Goal: Find specific page/section: Find specific page/section

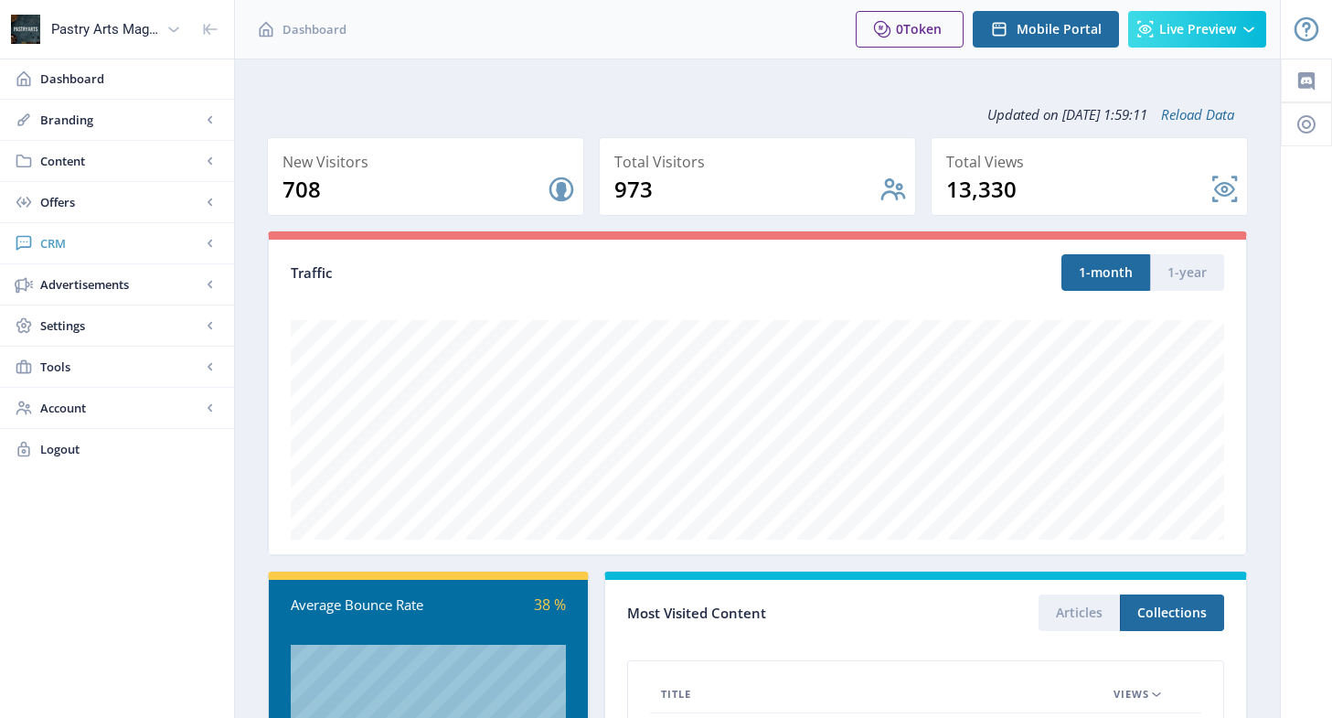
click at [45, 243] on span "CRM" at bounding box center [120, 243] width 161 height 18
click at [91, 283] on span "Readers" at bounding box center [137, 284] width 157 height 18
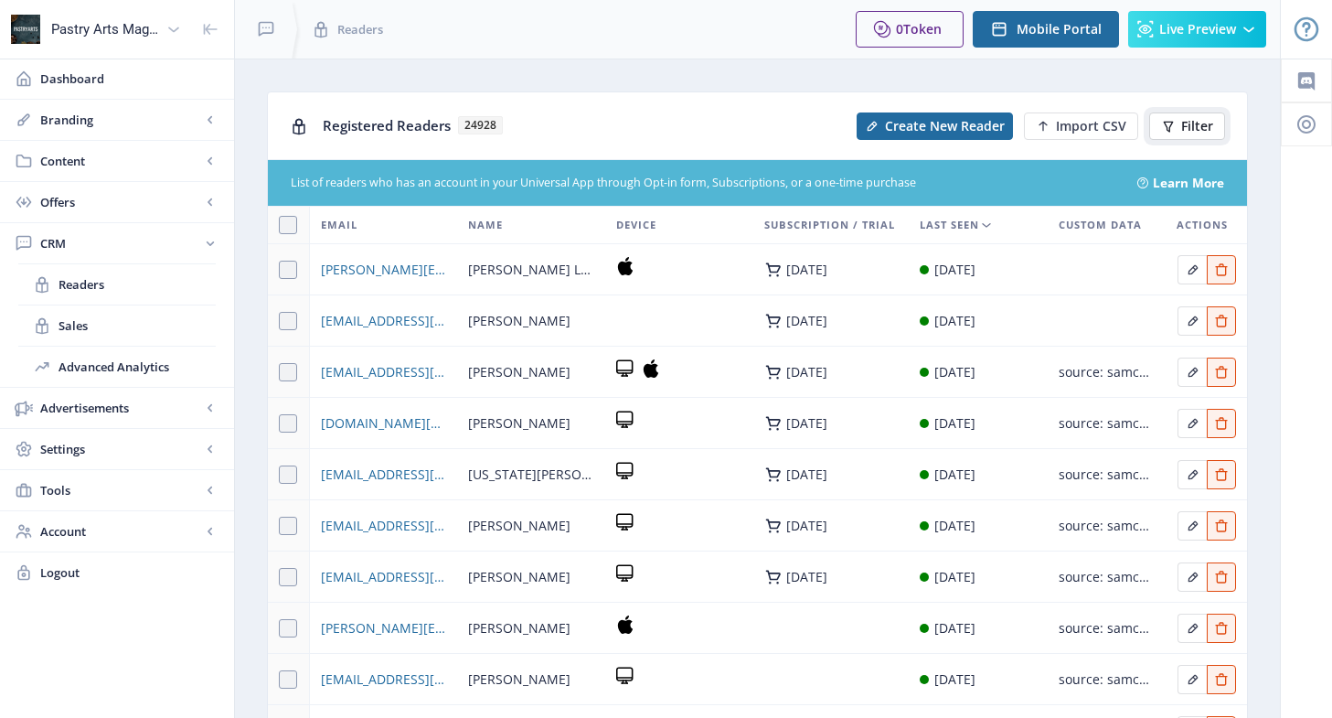
click at [1169, 122] on icon at bounding box center [1169, 126] width 10 height 11
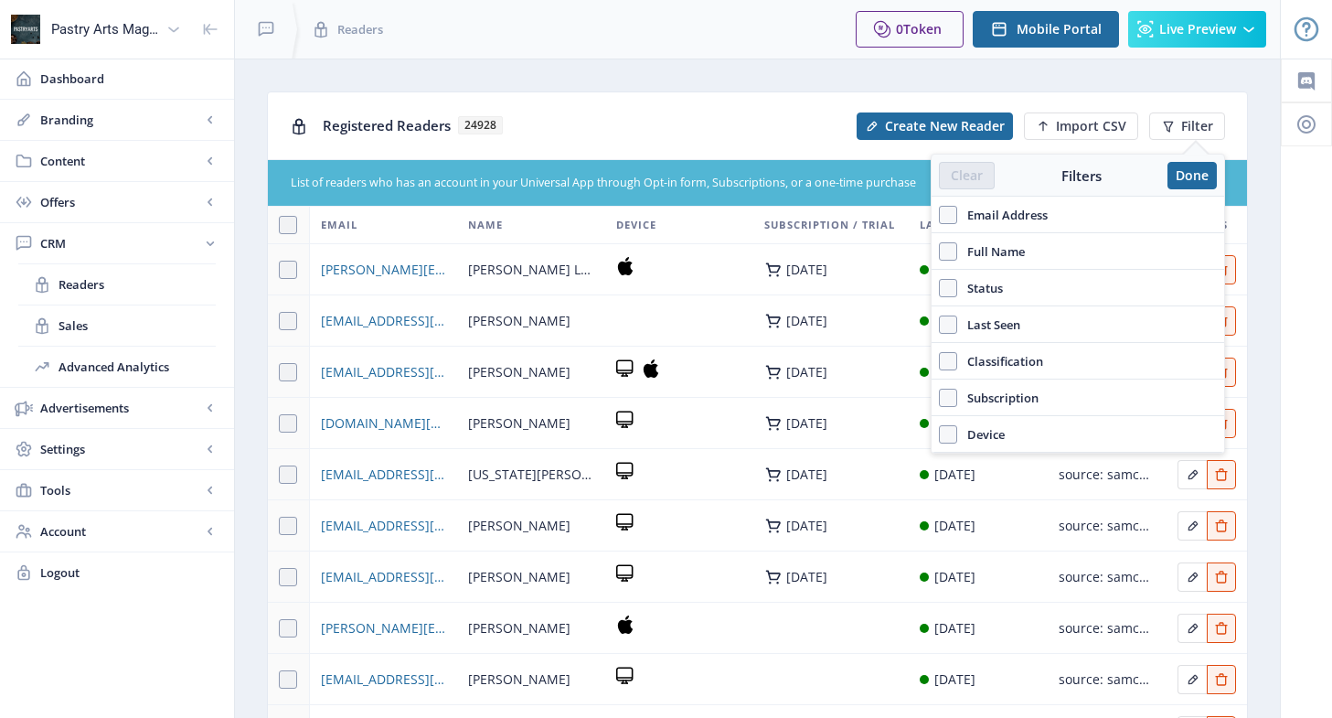
click at [1049, 212] on label "Email Address" at bounding box center [1078, 215] width 278 height 22
click at [940, 214] on input "Email Address" at bounding box center [939, 214] width 1 height 1
checkbox input "true"
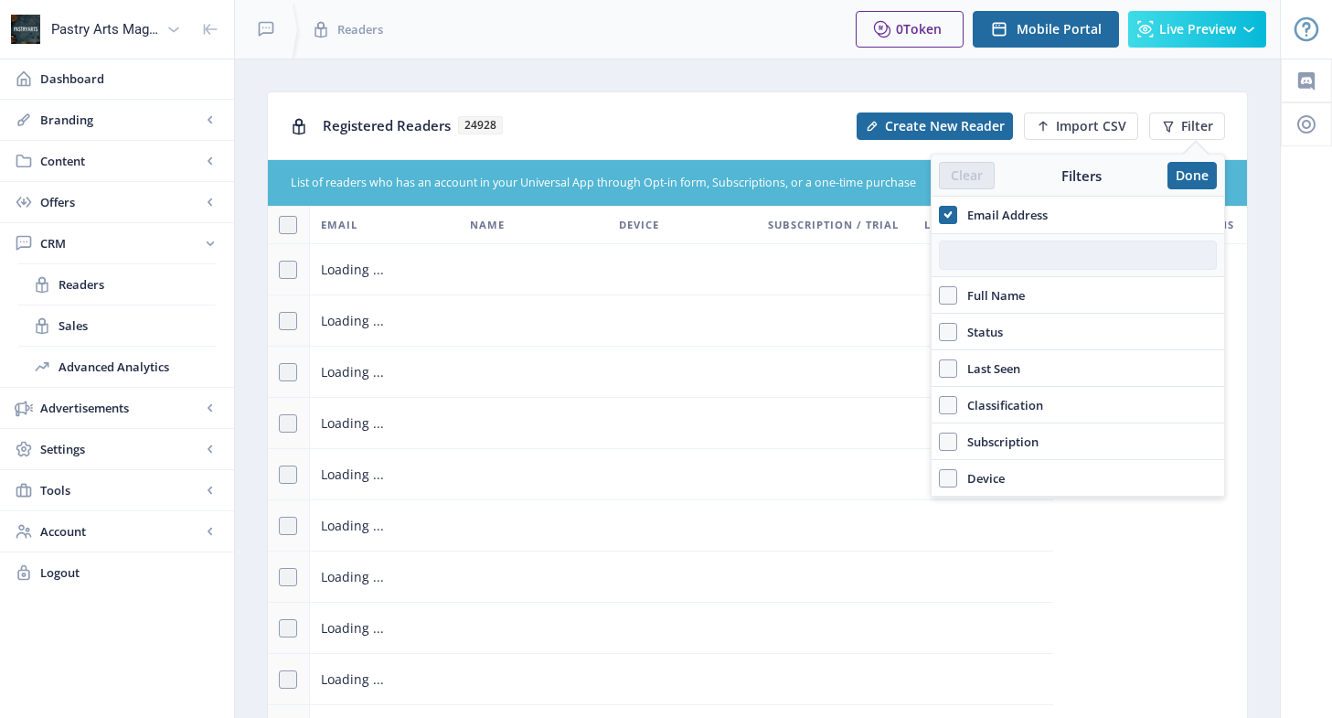
click at [1010, 259] on input "text" at bounding box center [1078, 254] width 278 height 29
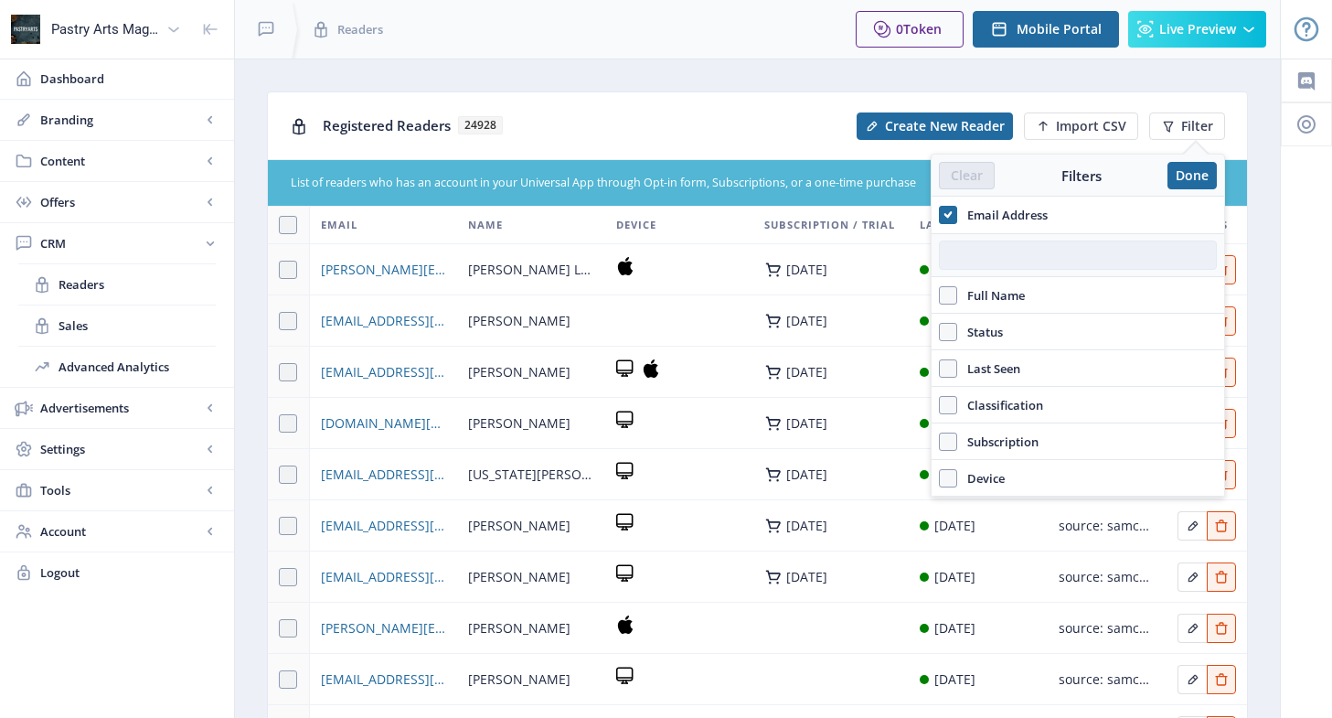
paste input "[EMAIL_ADDRESS][DOMAIN_NAME]"
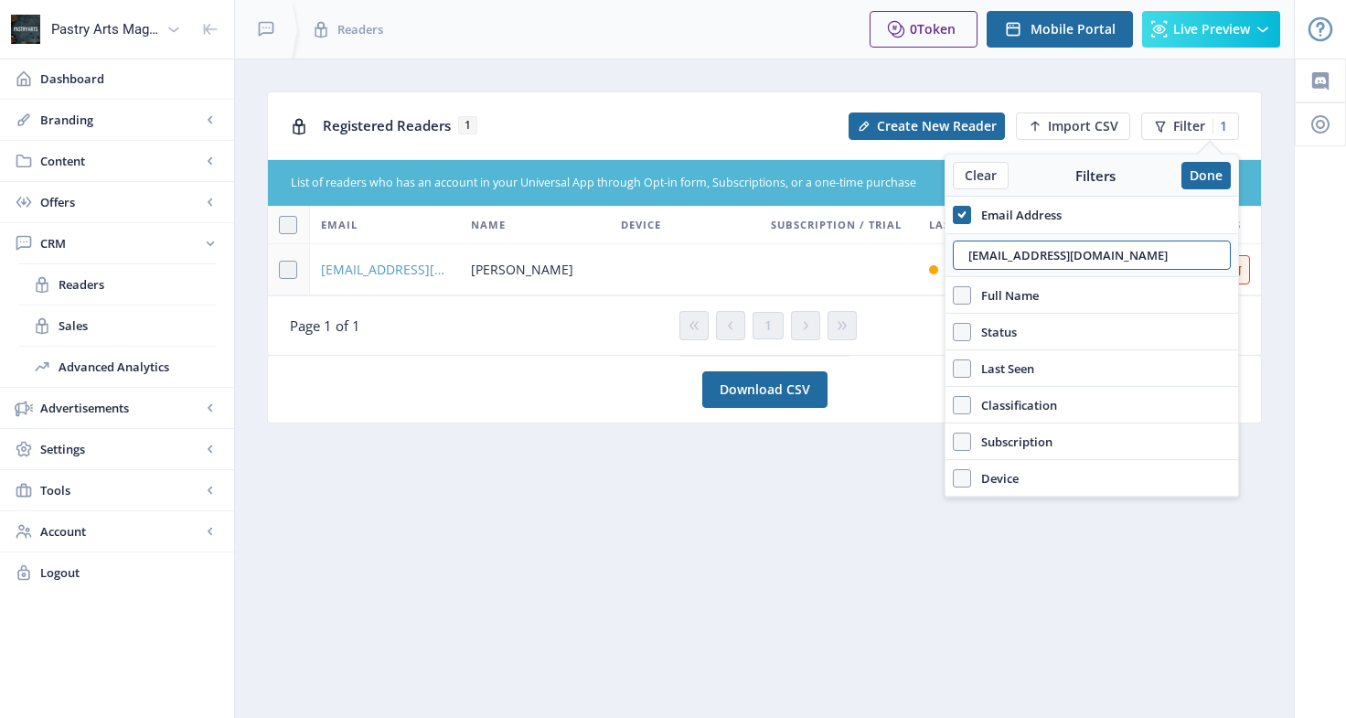
type input "[EMAIL_ADDRESS][DOMAIN_NAME]"
click at [380, 263] on span "[EMAIL_ADDRESS][DOMAIN_NAME]" at bounding box center [385, 270] width 128 height 22
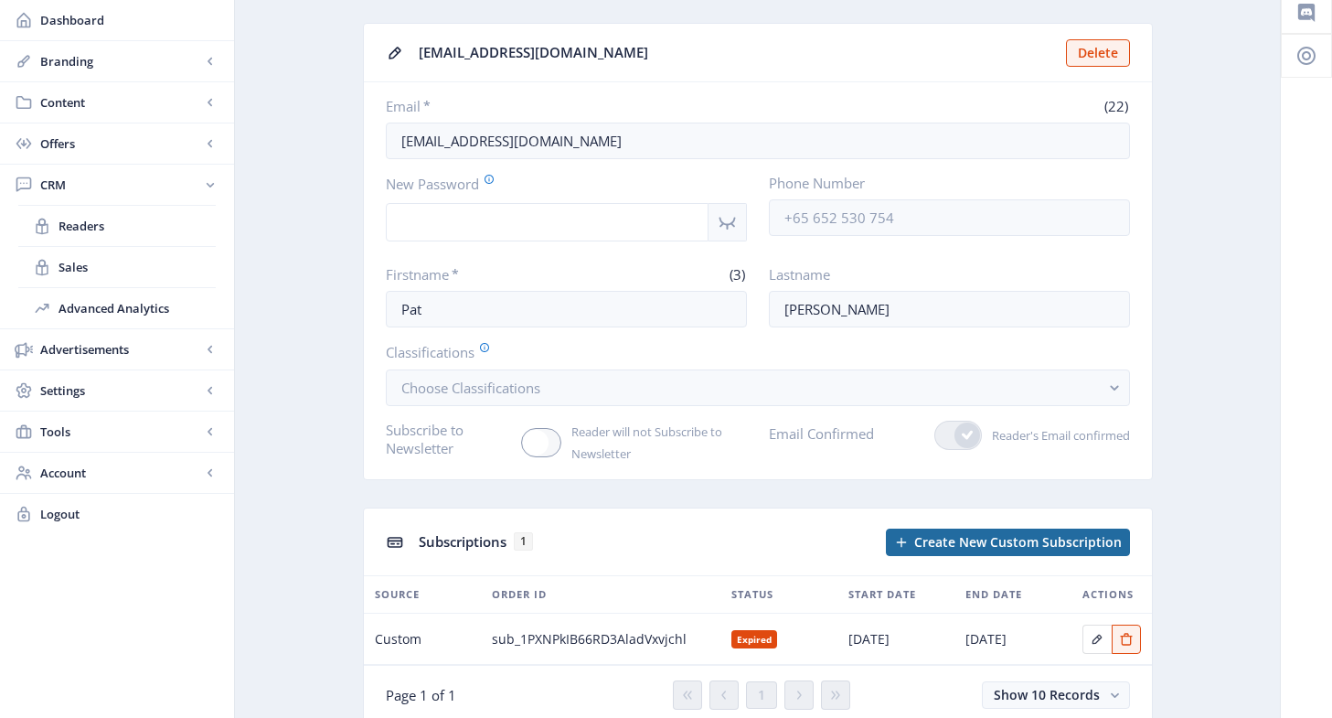
scroll to position [91, 0]
